Goal: Communication & Community: Answer question/provide support

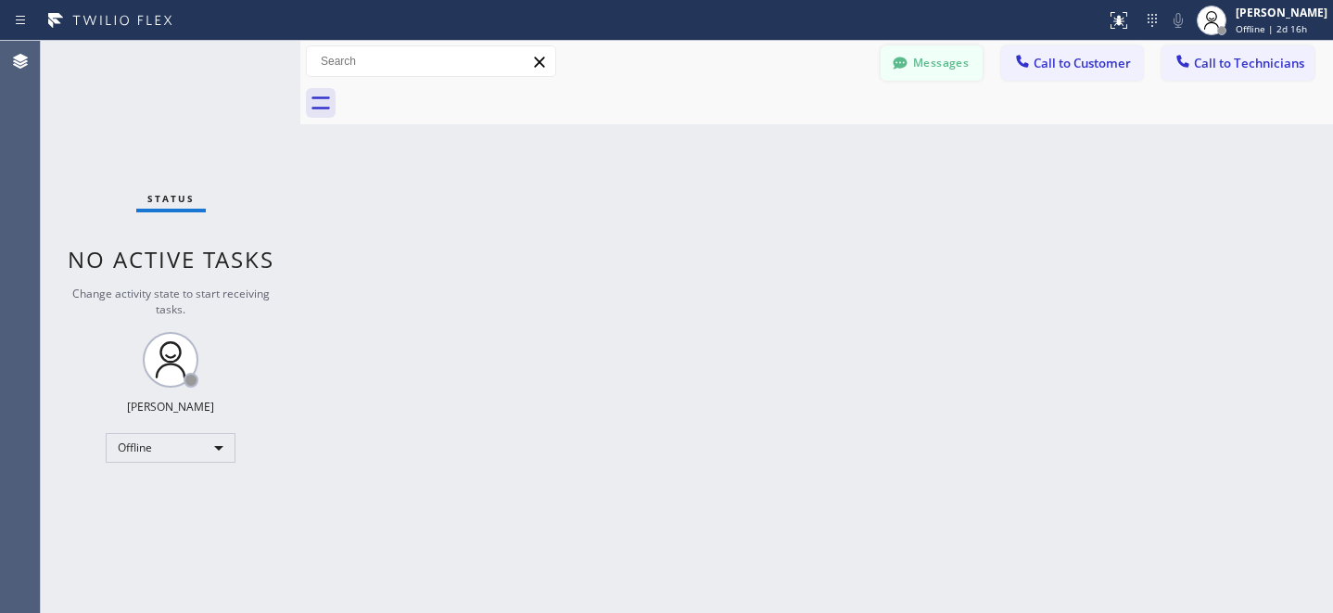
click at [925, 51] on button "Messages" at bounding box center [931, 62] width 102 height 35
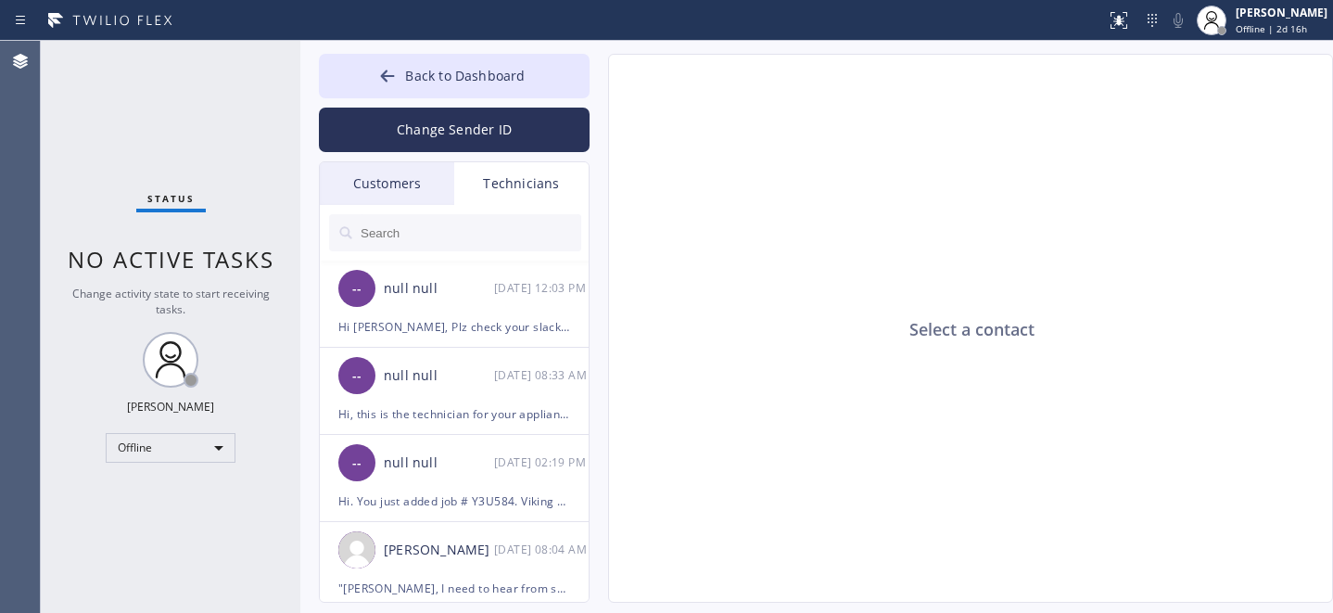
click at [381, 178] on div "Customers" at bounding box center [387, 183] width 134 height 43
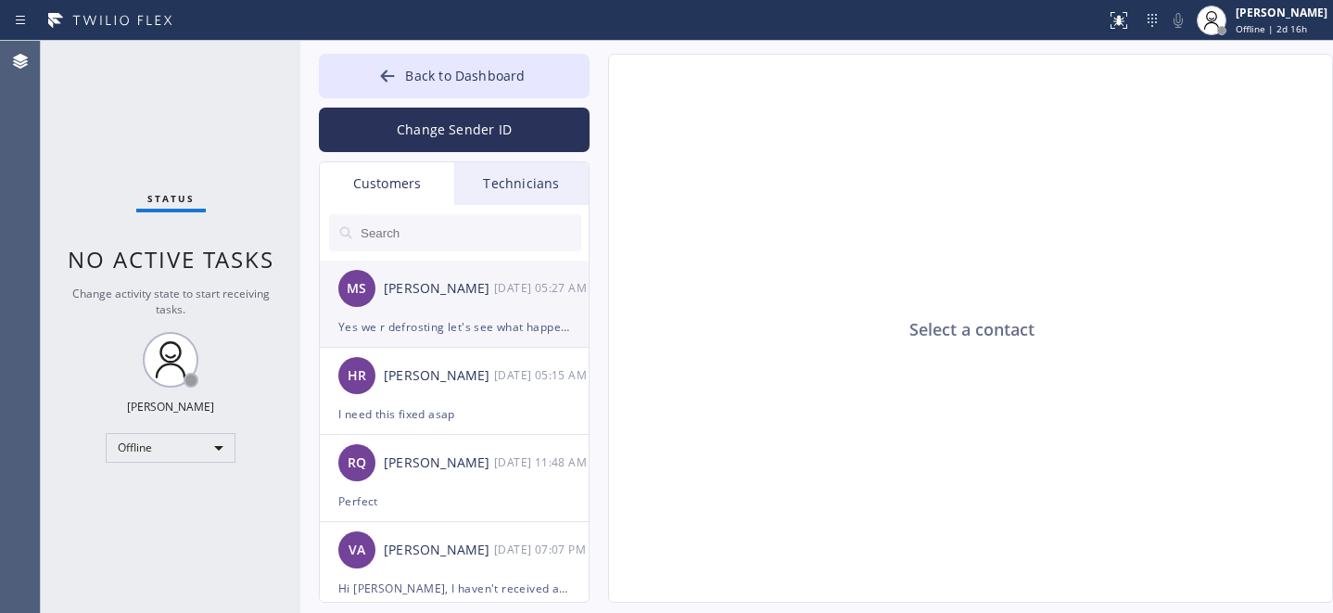
click at [433, 306] on div "[PERSON_NAME] [DATE] 05:27 AM" at bounding box center [455, 288] width 271 height 56
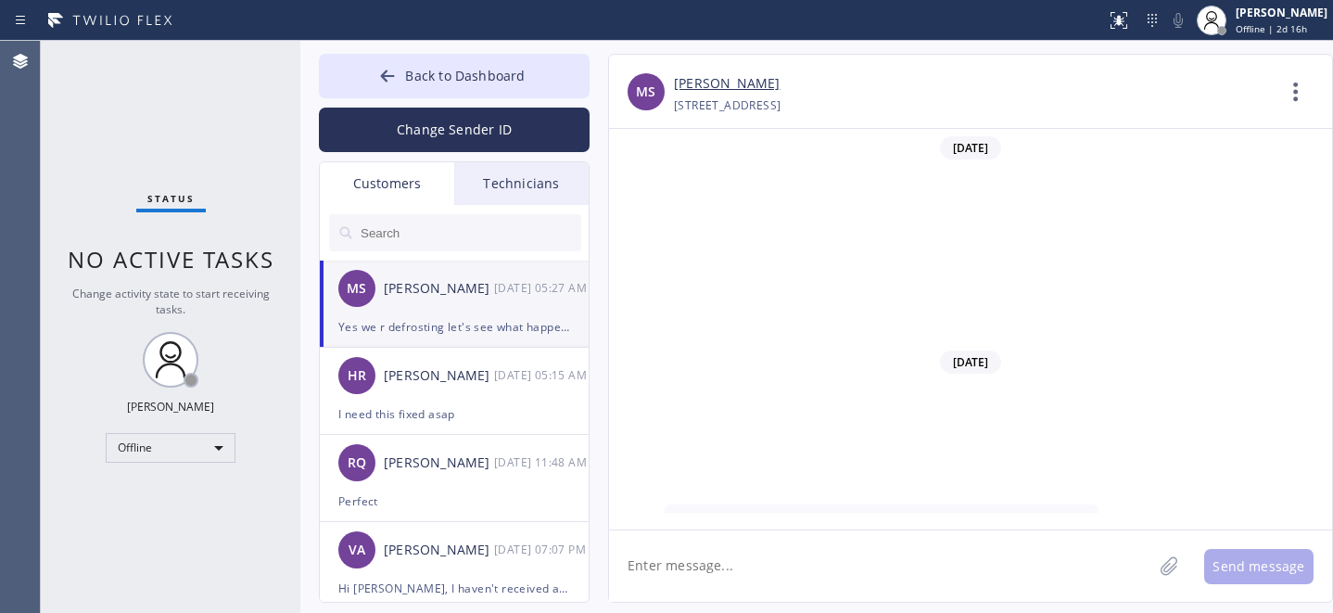
scroll to position [443, 0]
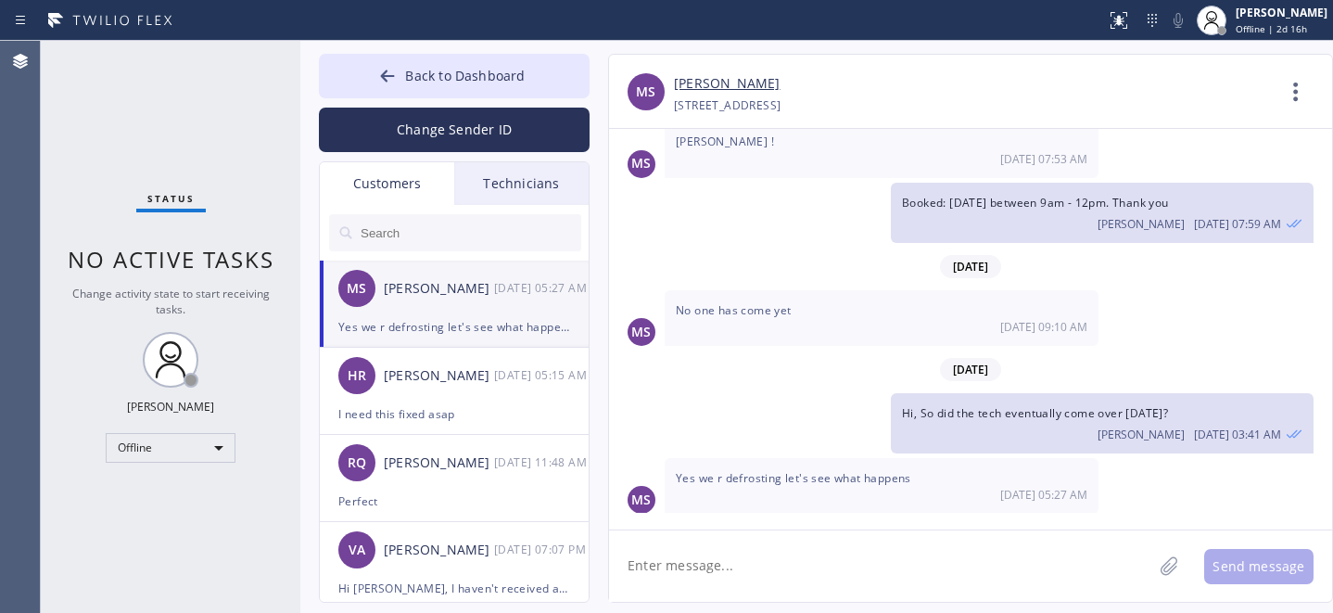
click at [753, 564] on textarea at bounding box center [880, 565] width 543 height 71
drag, startPoint x: 500, startPoint y: 384, endPoint x: 563, endPoint y: 381, distance: 64.0
click at [500, 384] on div "[DATE] 05:15 AM" at bounding box center [542, 374] width 96 height 21
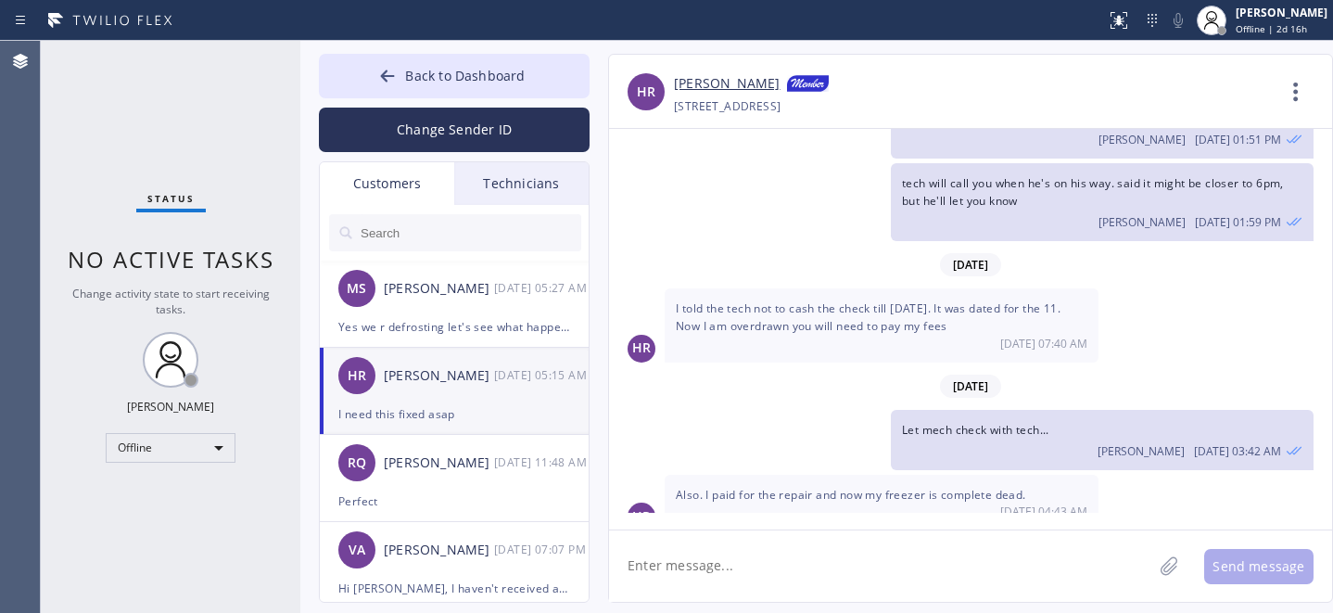
scroll to position [601, 0]
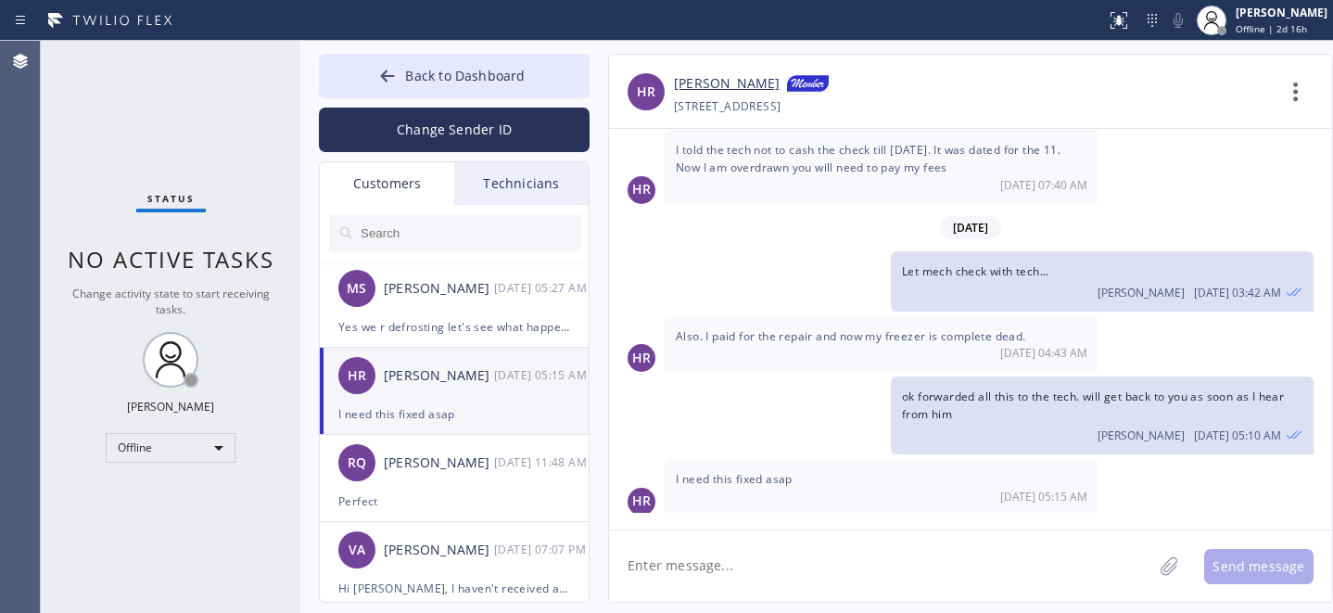
click at [816, 561] on textarea at bounding box center [880, 565] width 543 height 71
click at [761, 546] on textarea at bounding box center [880, 565] width 543 height 71
type textarea "got u. will keep you posted"
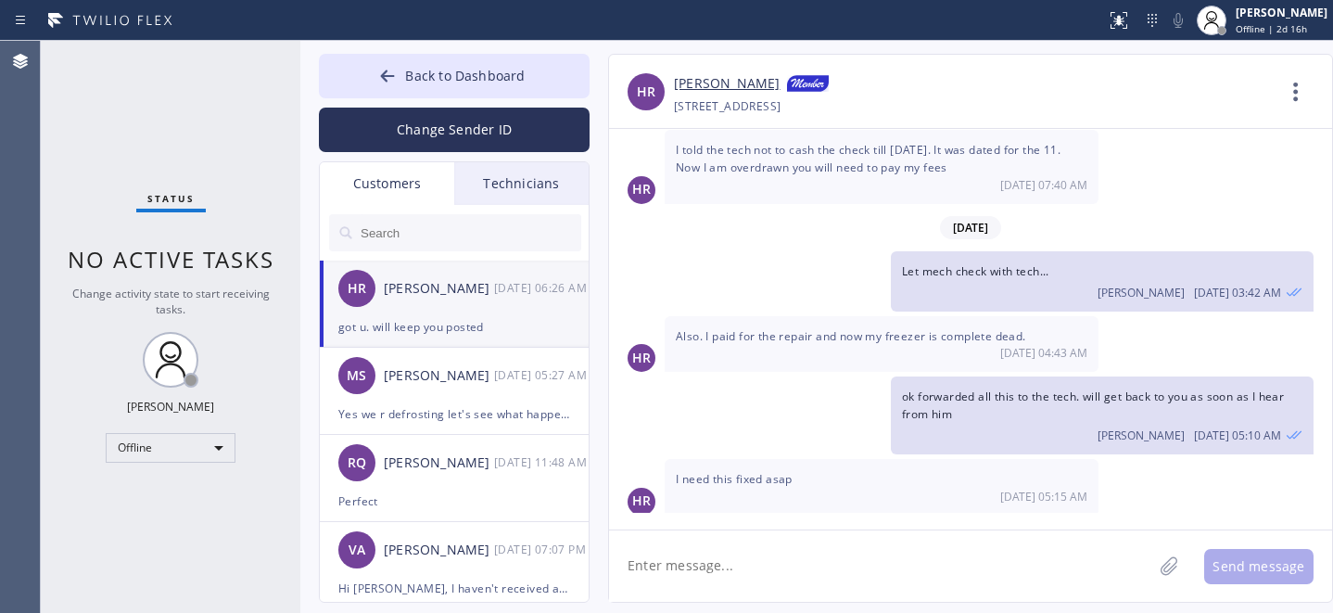
scroll to position [666, 0]
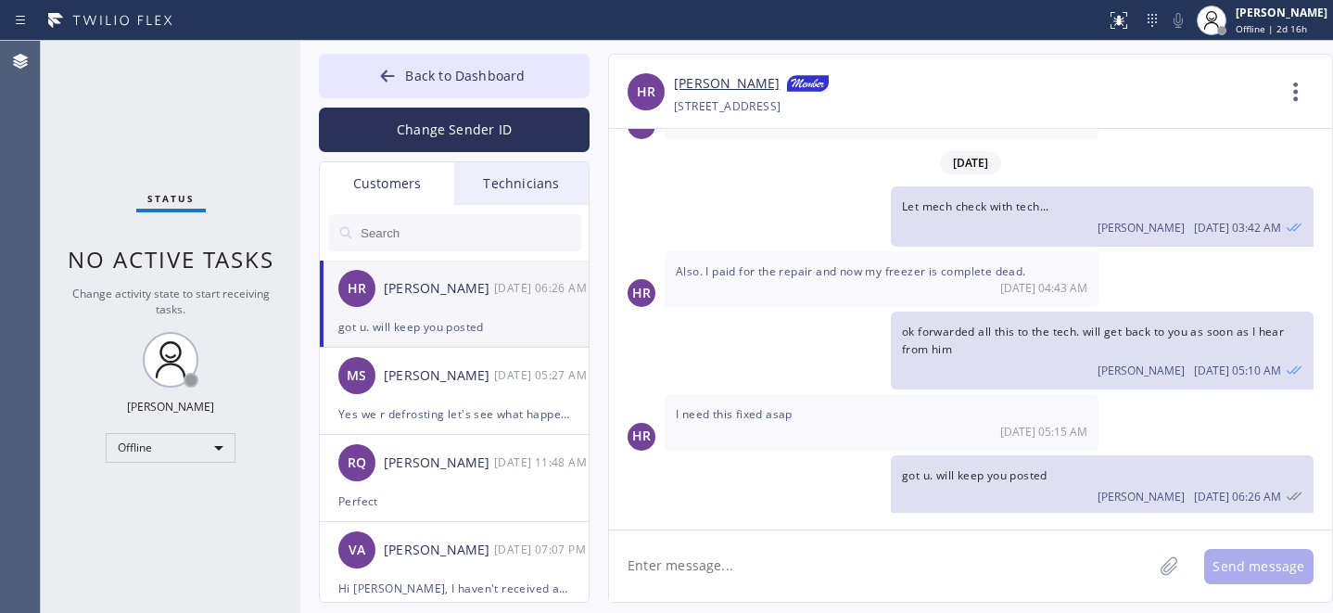
click at [428, 311] on div "HR [PERSON_NAME] [DATE] 06:26 AM" at bounding box center [455, 288] width 271 height 56
click at [428, 401] on div "[PERSON_NAME] [DATE] 05:27 AM" at bounding box center [455, 376] width 271 height 56
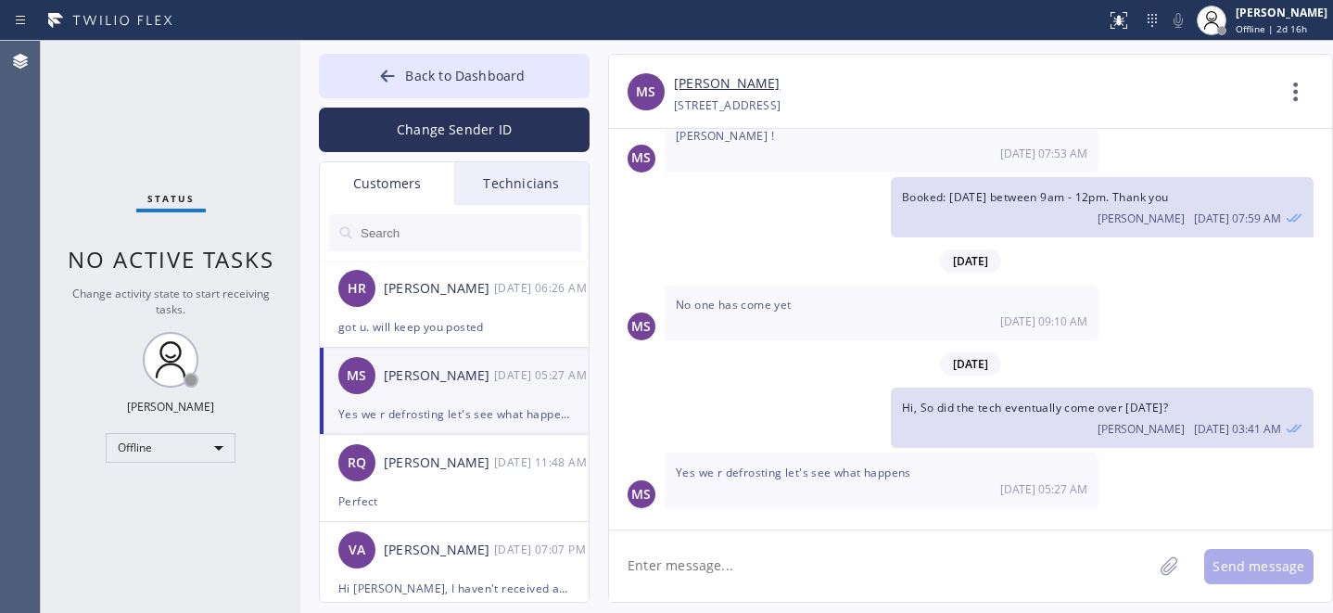
scroll to position [443, 0]
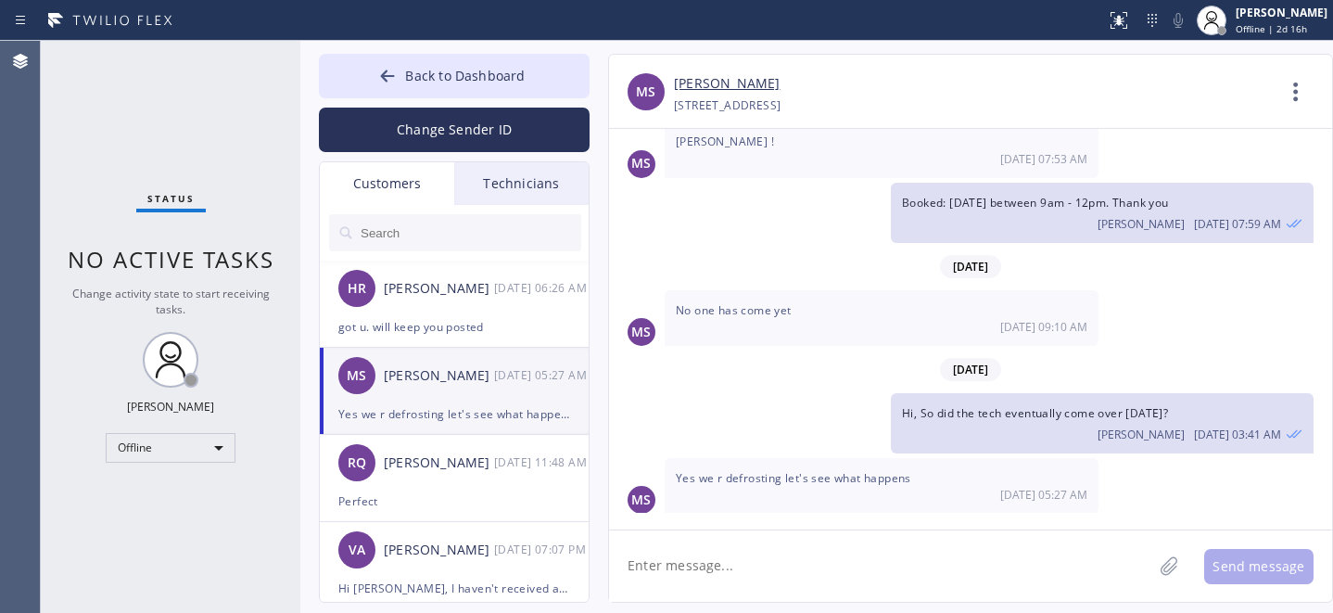
click at [691, 563] on textarea at bounding box center [880, 565] width 543 height 71
type textarea "ok keep us posted plz. thx"
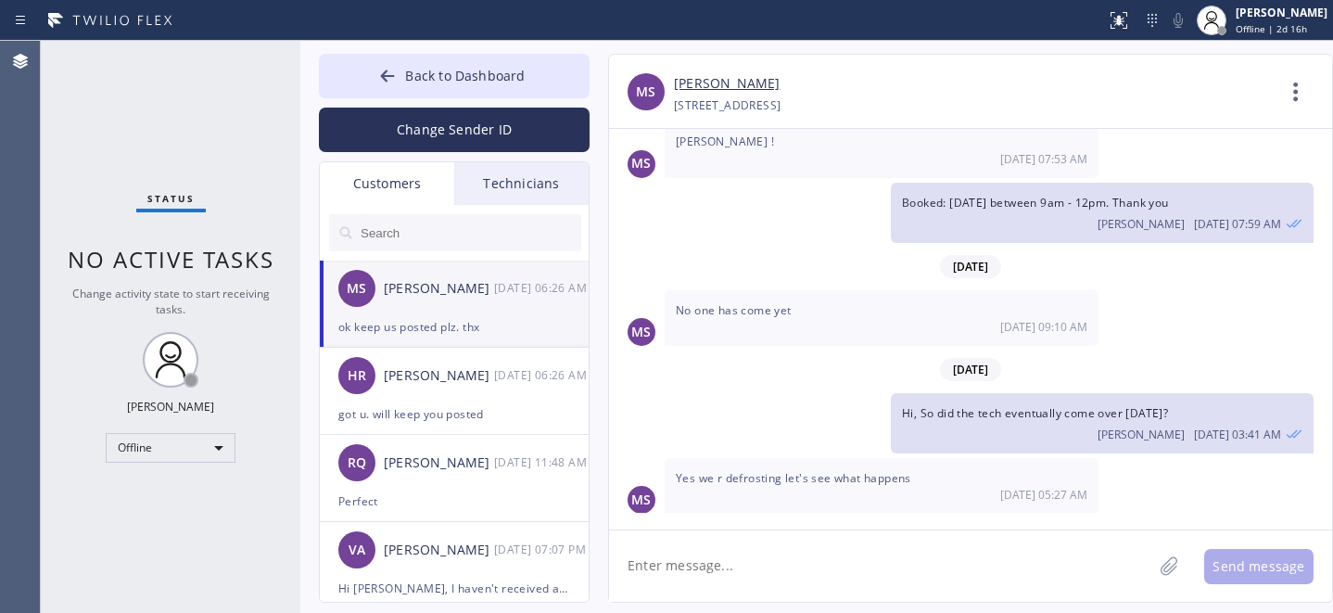
scroll to position [508, 0]
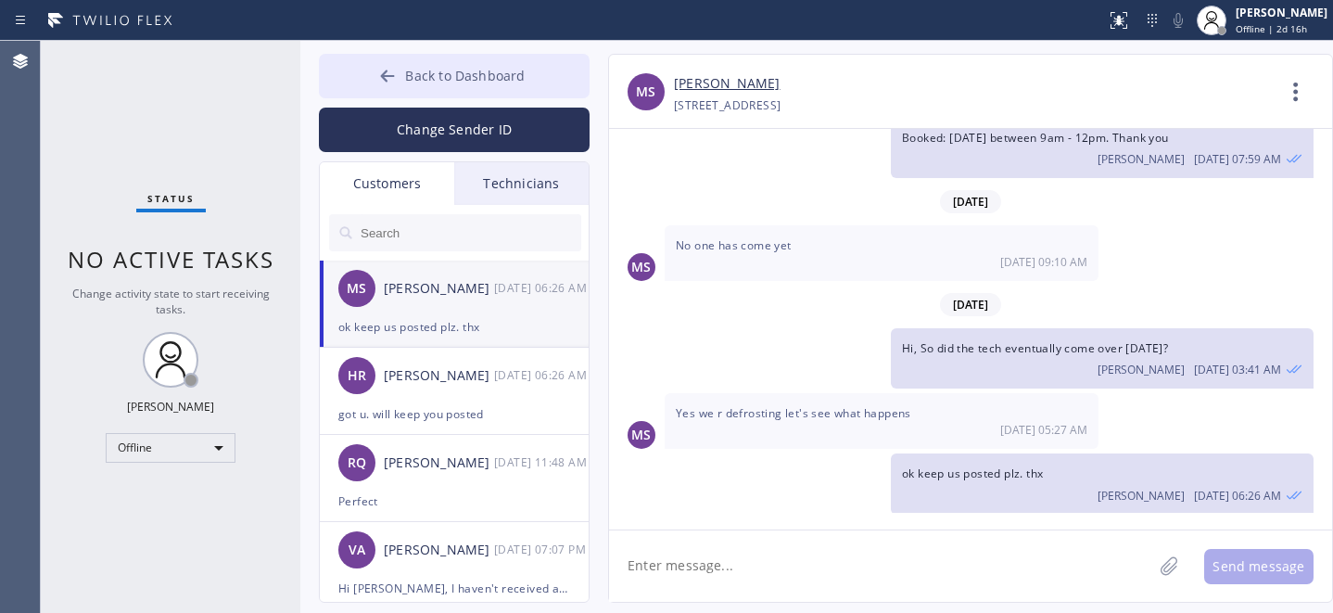
click at [412, 75] on span "Back to Dashboard" at bounding box center [465, 76] width 120 height 18
